Goal: Task Accomplishment & Management: Use online tool/utility

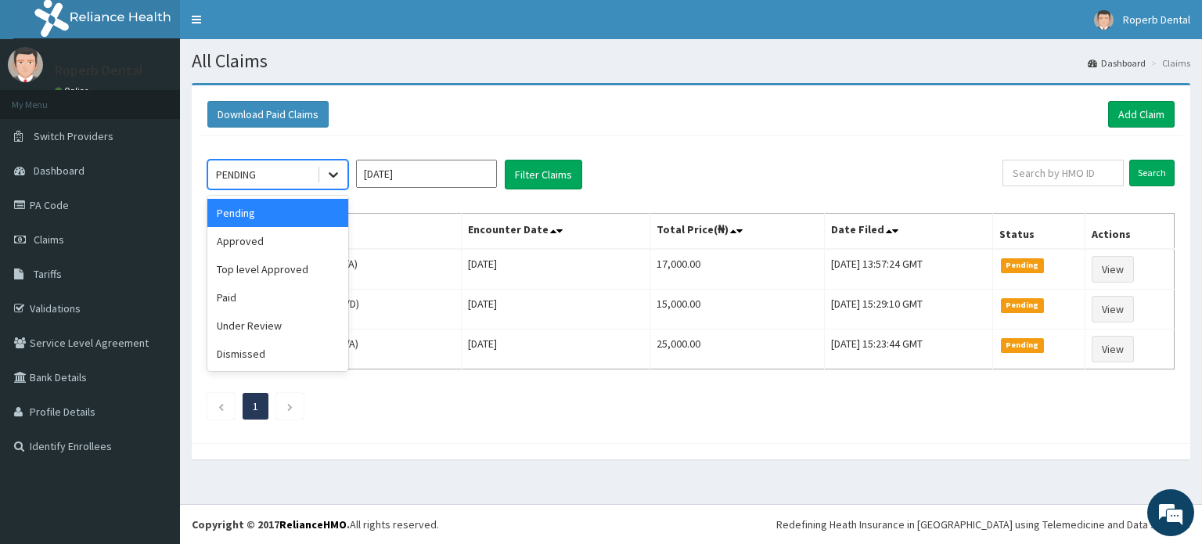
click at [329, 175] on icon at bounding box center [334, 175] width 16 height 16
click at [296, 242] on div "Approved" at bounding box center [277, 241] width 141 height 28
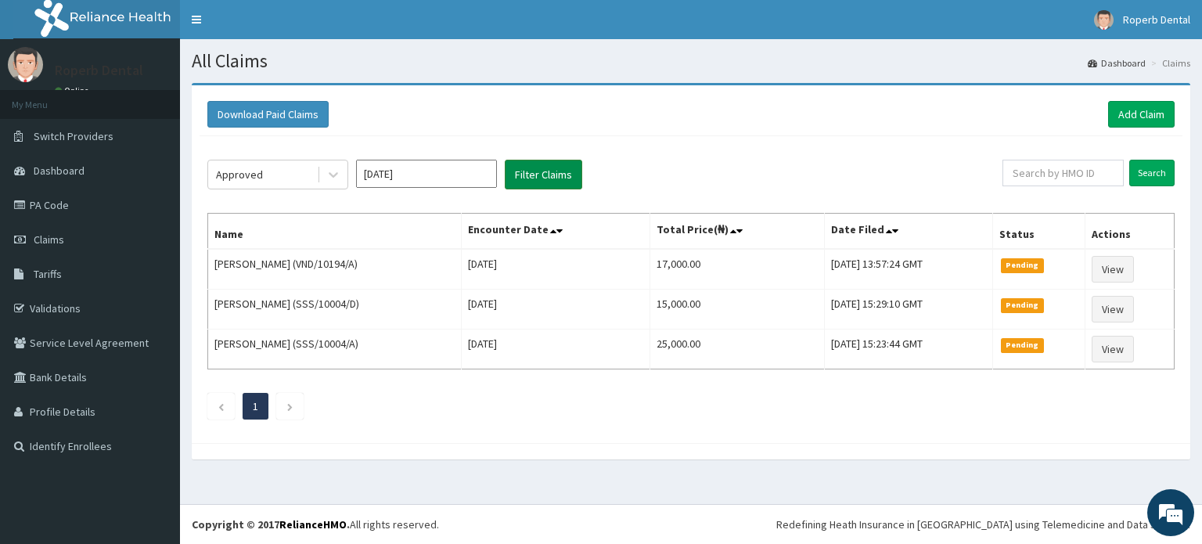
click at [548, 176] on button "Filter Claims" at bounding box center [543, 175] width 77 height 30
click at [545, 171] on button "Filter Claims" at bounding box center [543, 175] width 77 height 30
click at [99, 135] on span "Switch Providers" at bounding box center [74, 136] width 80 height 14
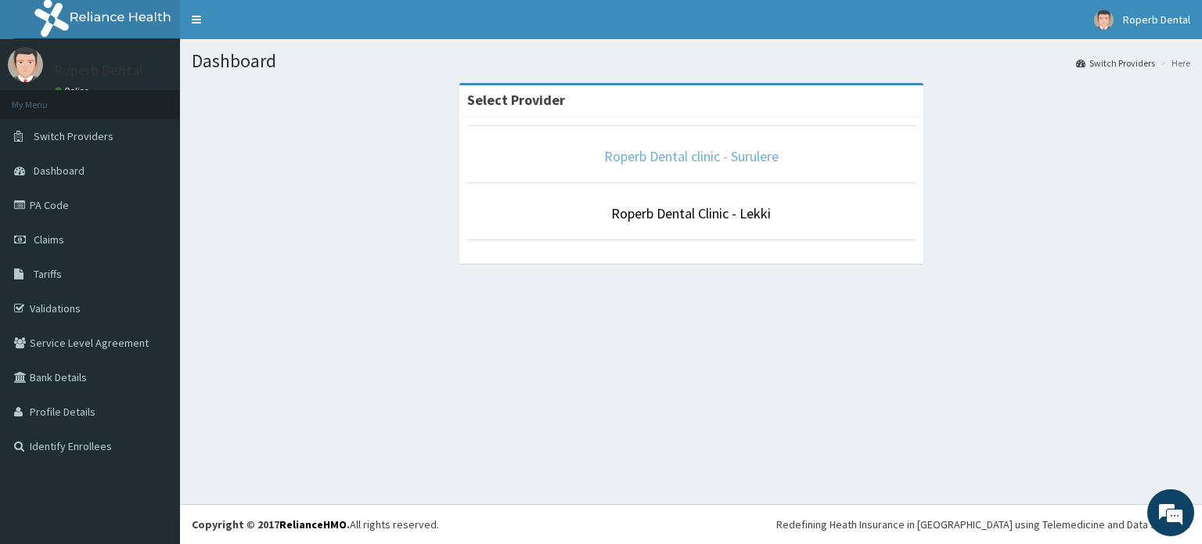
click at [632, 154] on link "Roperb Dental clinic - Surulere" at bounding box center [691, 156] width 175 height 18
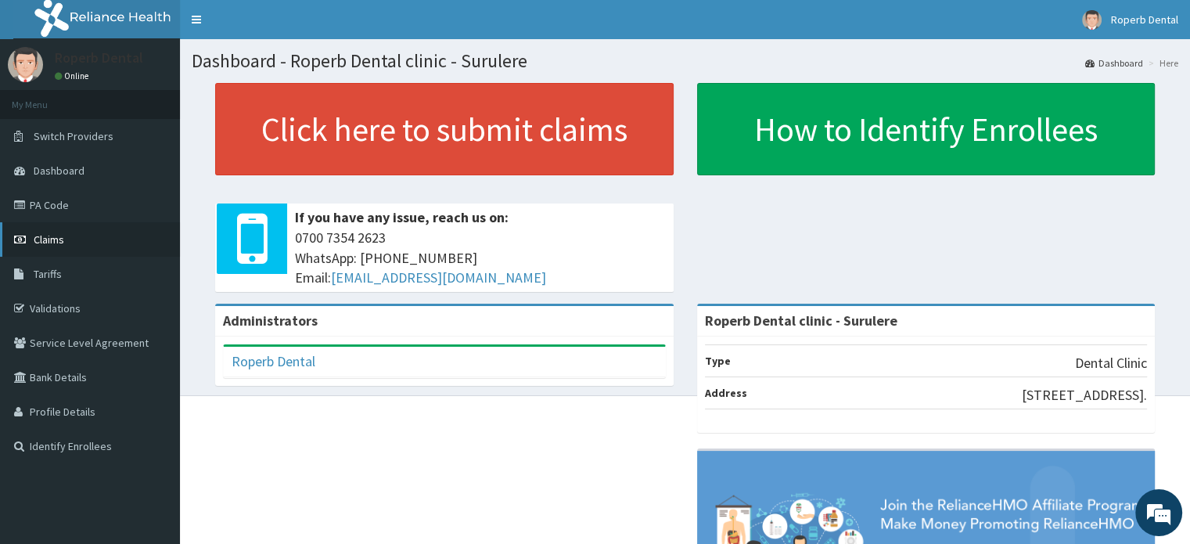
click at [78, 239] on link "Claims" at bounding box center [90, 239] width 180 height 34
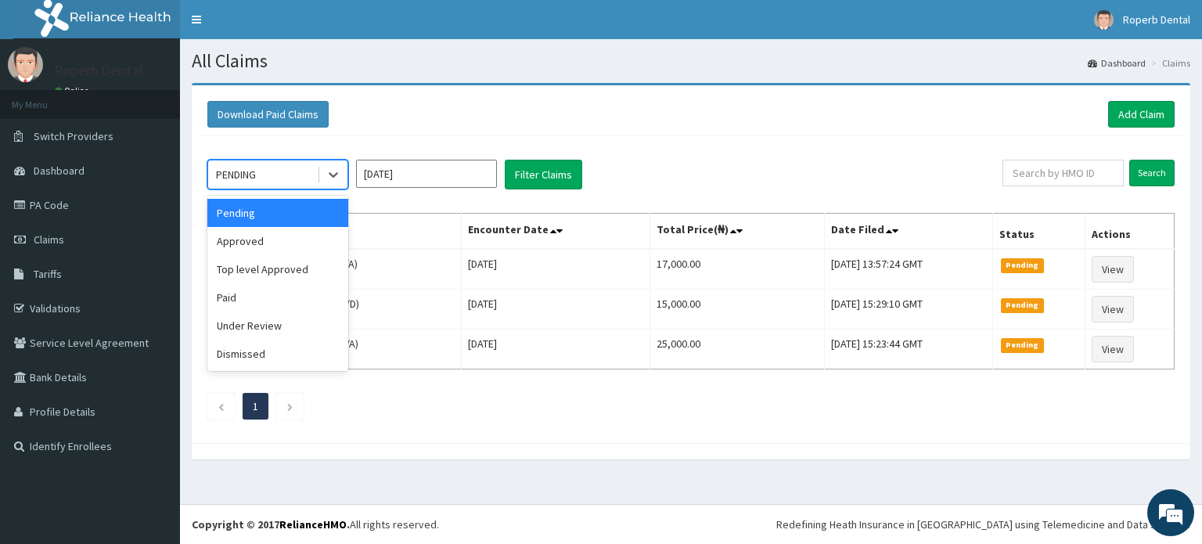
click at [244, 178] on div "PENDING" at bounding box center [236, 175] width 40 height 16
click at [239, 286] on div "Paid" at bounding box center [277, 297] width 141 height 28
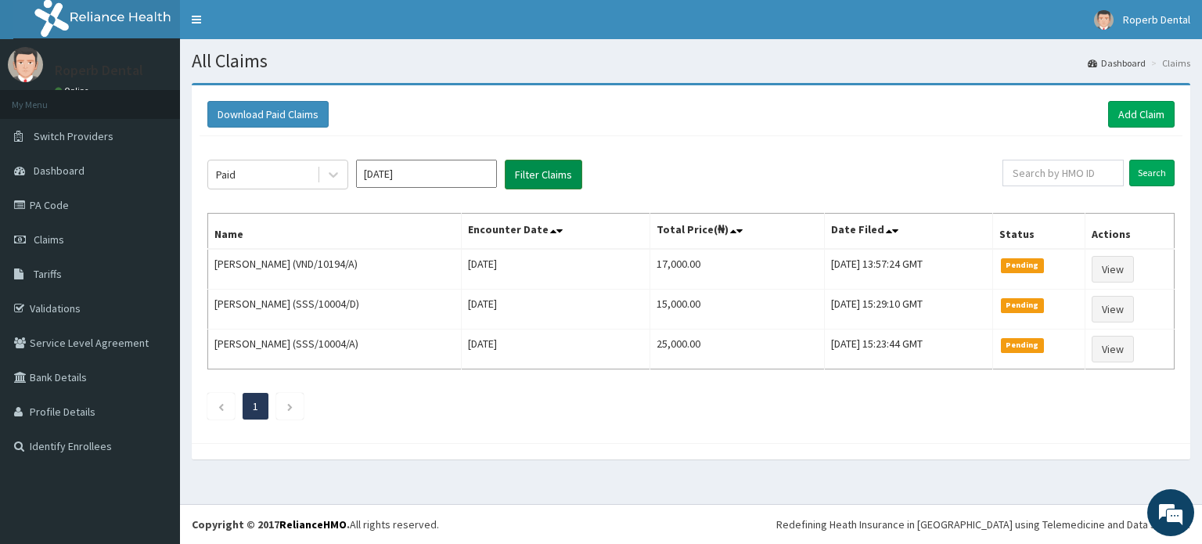
click at [539, 179] on button "Filter Claims" at bounding box center [543, 175] width 77 height 30
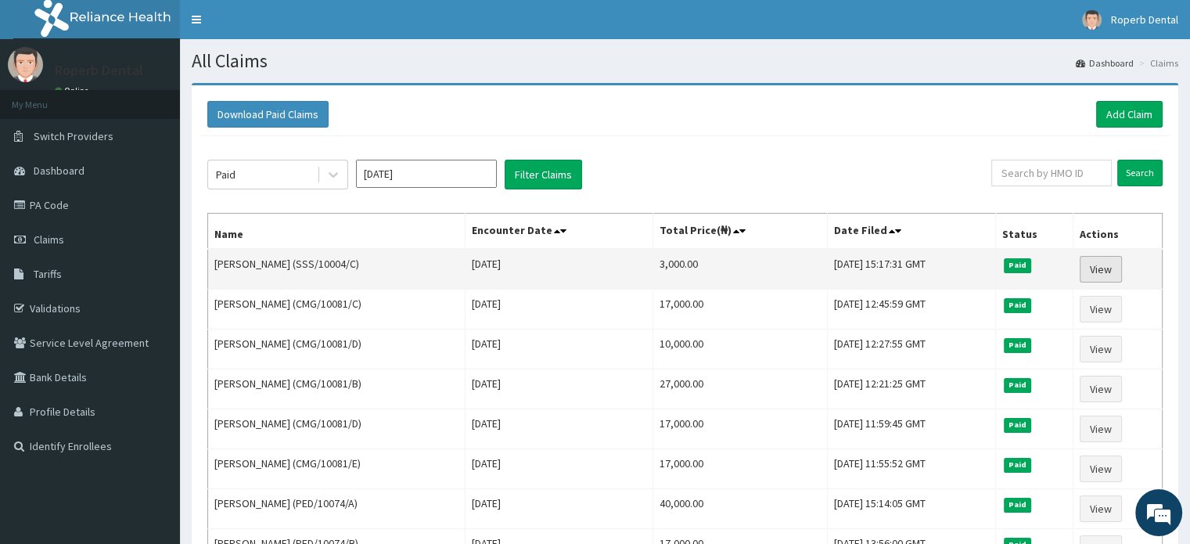
click at [1103, 267] on link "View" at bounding box center [1101, 269] width 42 height 27
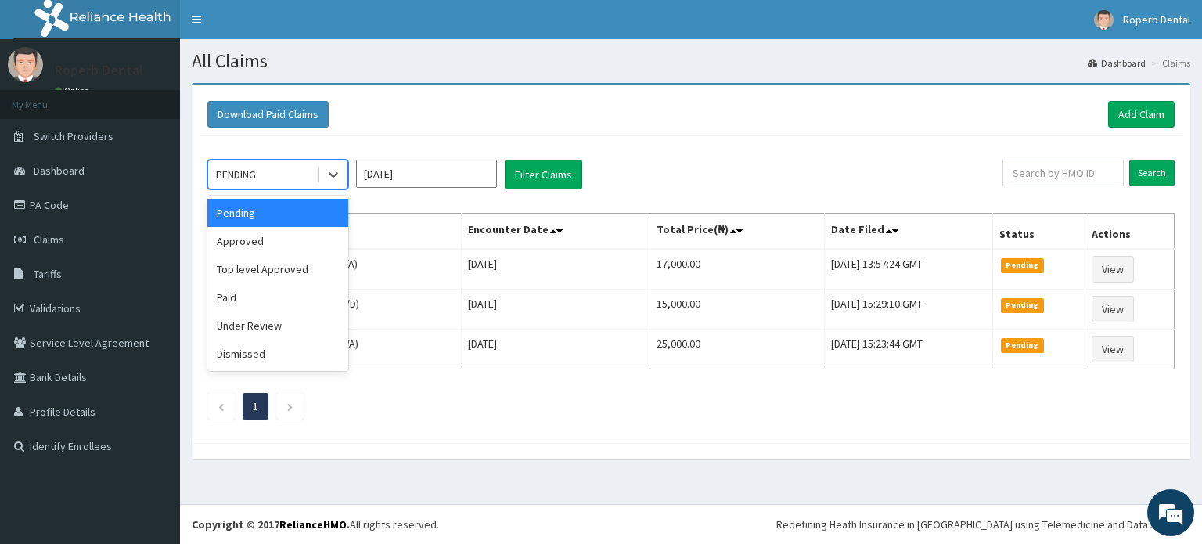
click at [297, 180] on div "PENDING" at bounding box center [262, 174] width 109 height 25
click at [269, 292] on div "Paid" at bounding box center [277, 297] width 141 height 28
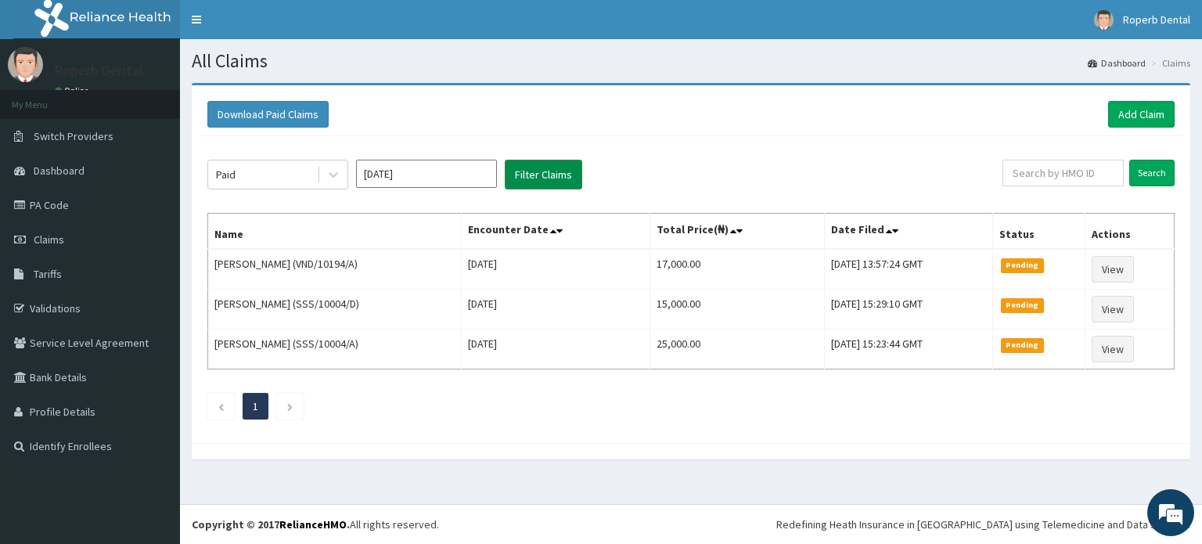
click at [556, 174] on button "Filter Claims" at bounding box center [543, 175] width 77 height 30
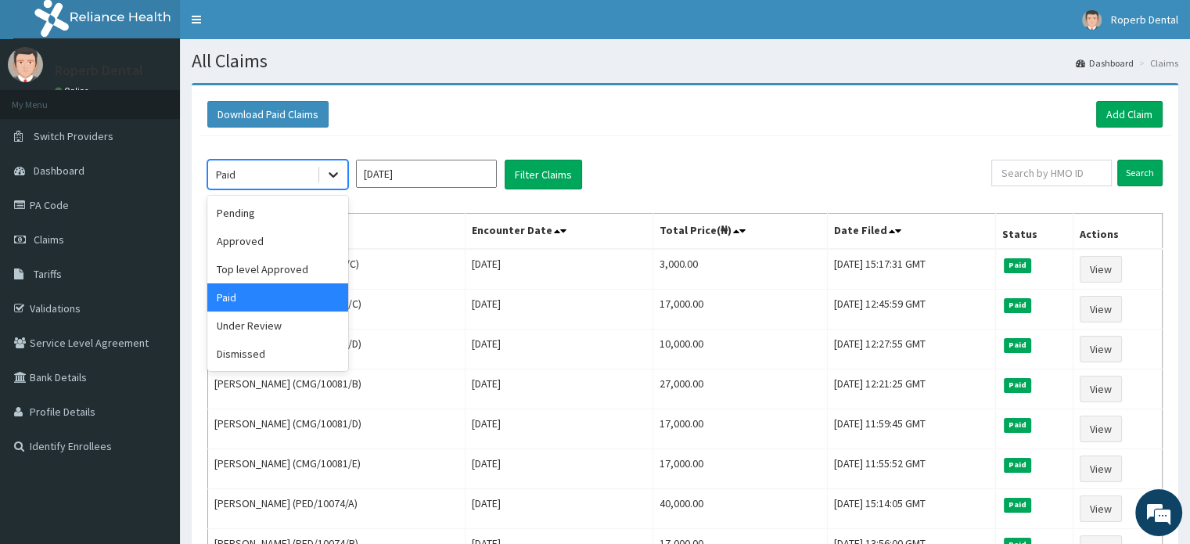
click at [333, 176] on icon at bounding box center [333, 175] width 9 height 5
click at [312, 207] on div "Pending" at bounding box center [277, 213] width 141 height 28
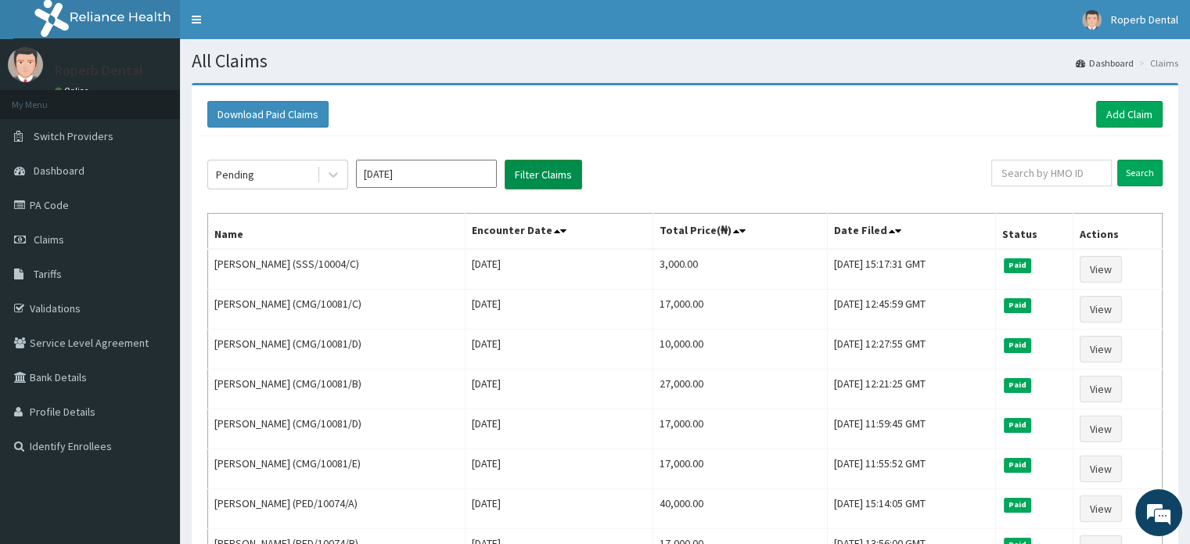
click at [537, 182] on button "Filter Claims" at bounding box center [543, 175] width 77 height 30
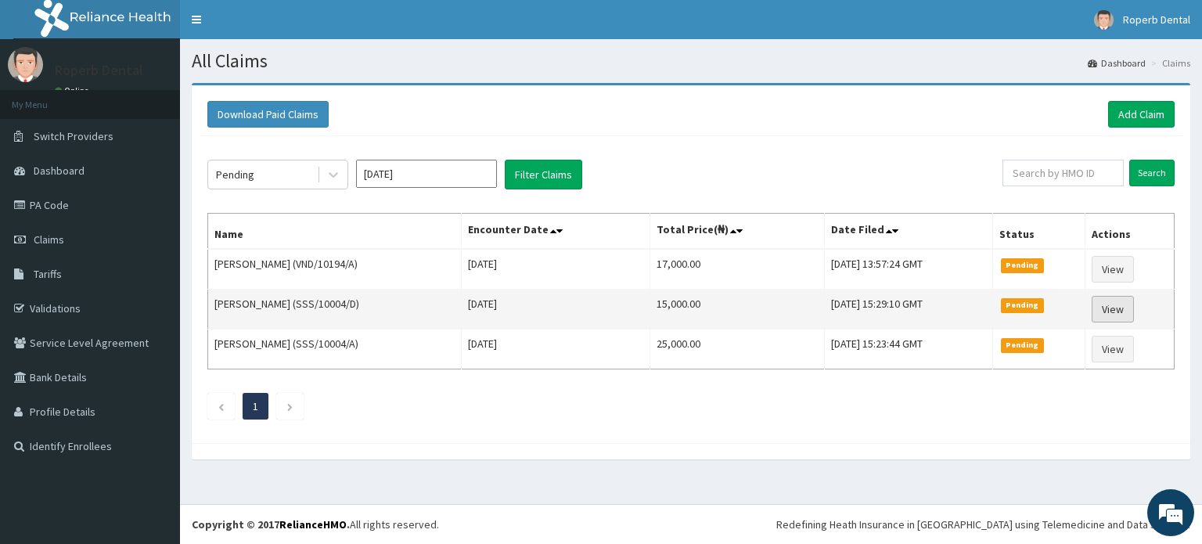
click at [1116, 303] on link "View" at bounding box center [1113, 309] width 42 height 27
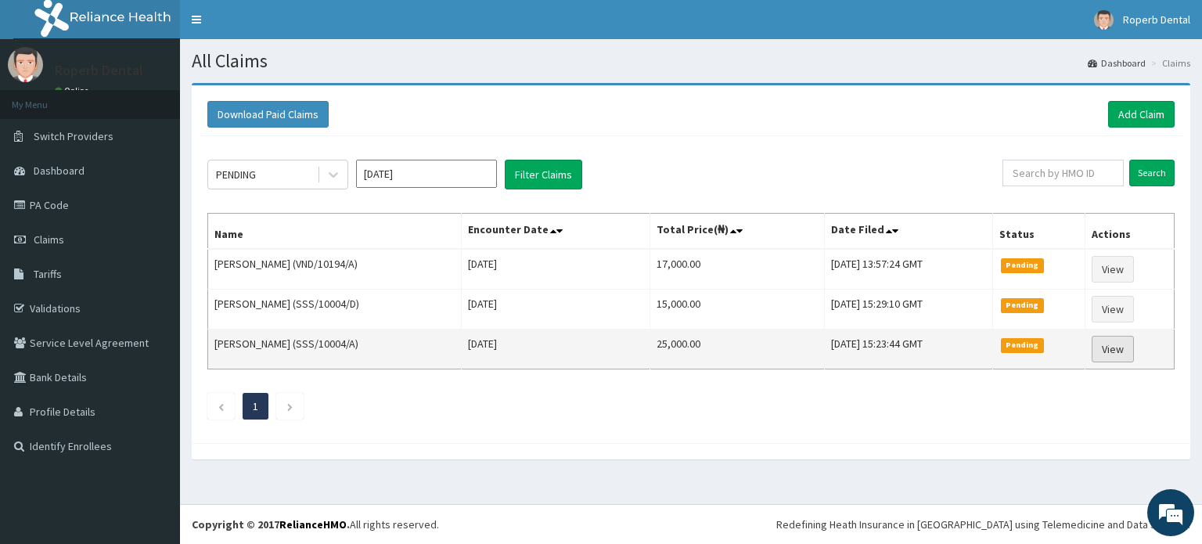
click at [1123, 345] on link "View" at bounding box center [1113, 349] width 42 height 27
